Goal: Task Accomplishment & Management: Use online tool/utility

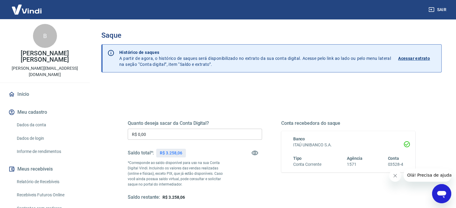
click at [167, 137] on input "R$ 0,00" at bounding box center [195, 134] width 134 height 11
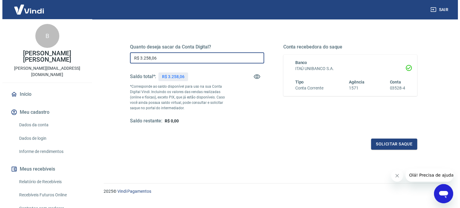
scroll to position [87, 0]
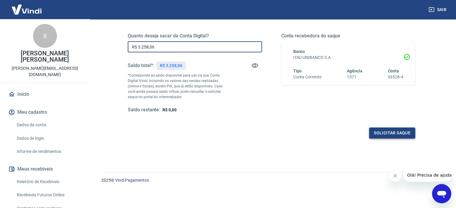
type input "R$ 3.258,06"
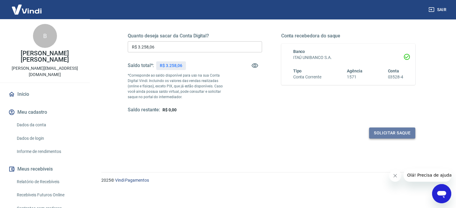
click at [402, 134] on button "Solicitar saque" at bounding box center [392, 133] width 46 height 11
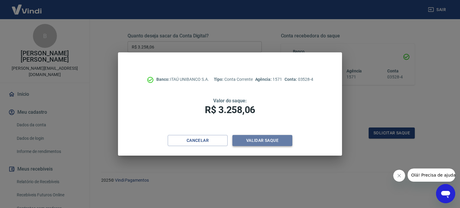
click at [262, 142] on button "Validar saque" at bounding box center [262, 140] width 60 height 11
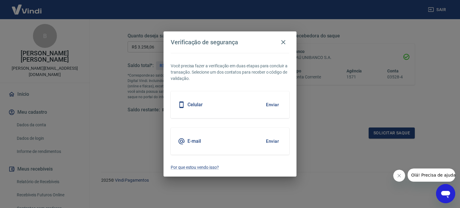
click at [278, 104] on button "Enviar" at bounding box center [272, 105] width 19 height 13
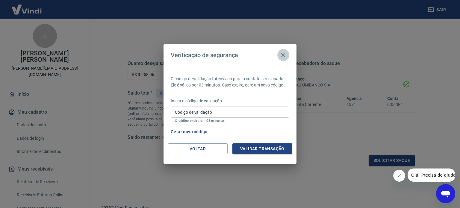
click at [283, 56] on icon "button" at bounding box center [283, 55] width 7 height 7
